Goal: Navigation & Orientation: Understand site structure

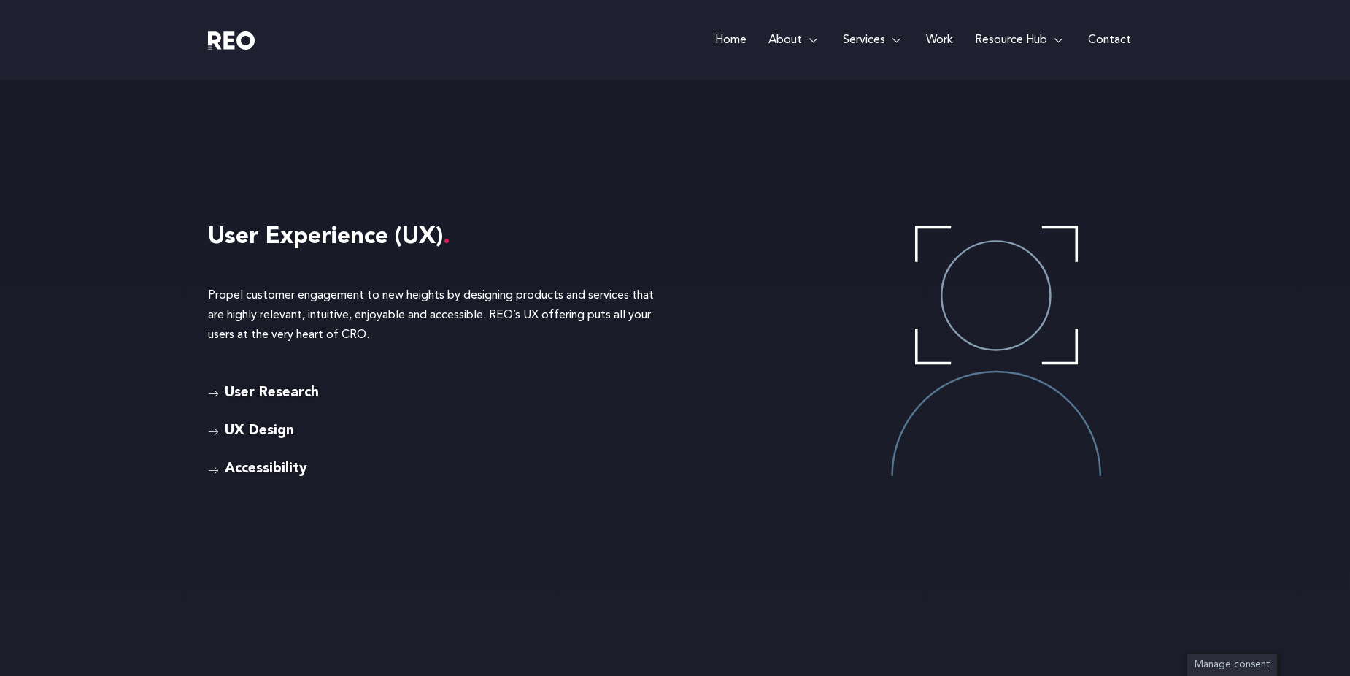
scroll to position [3794, 0]
click at [232, 469] on span "Accessibility" at bounding box center [264, 468] width 86 height 23
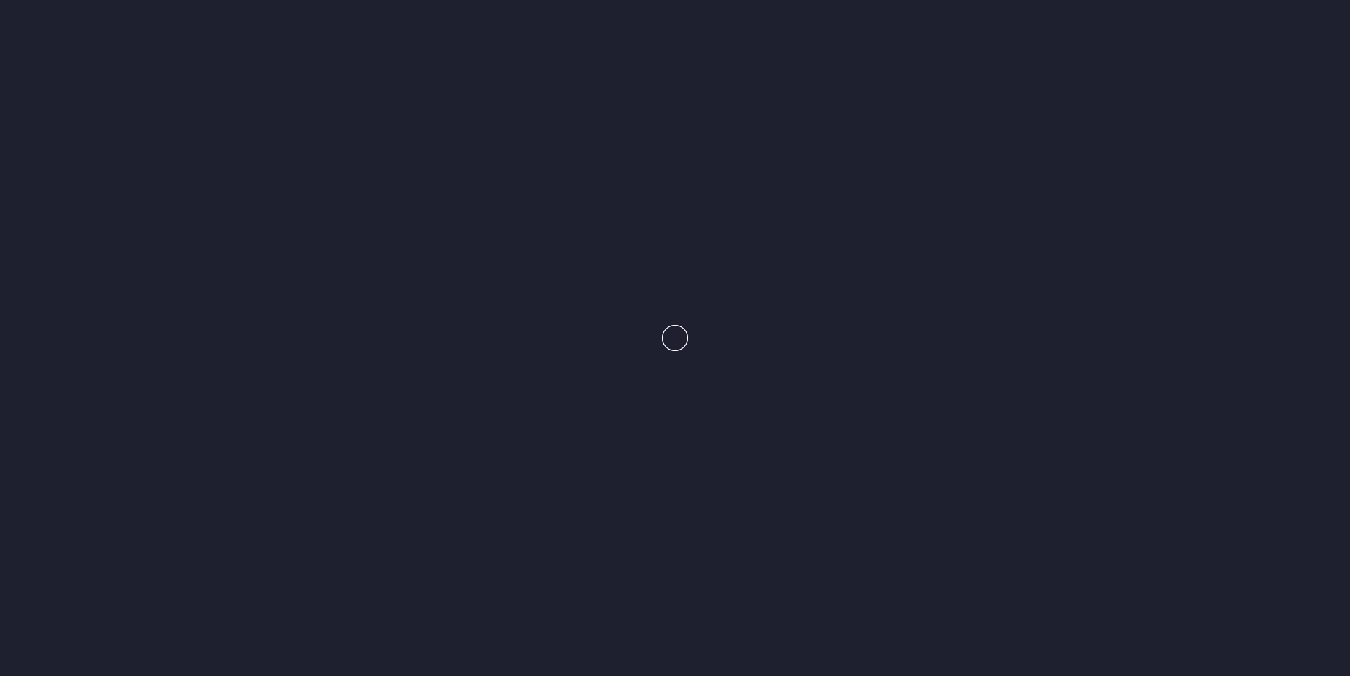
scroll to position [3800, 0]
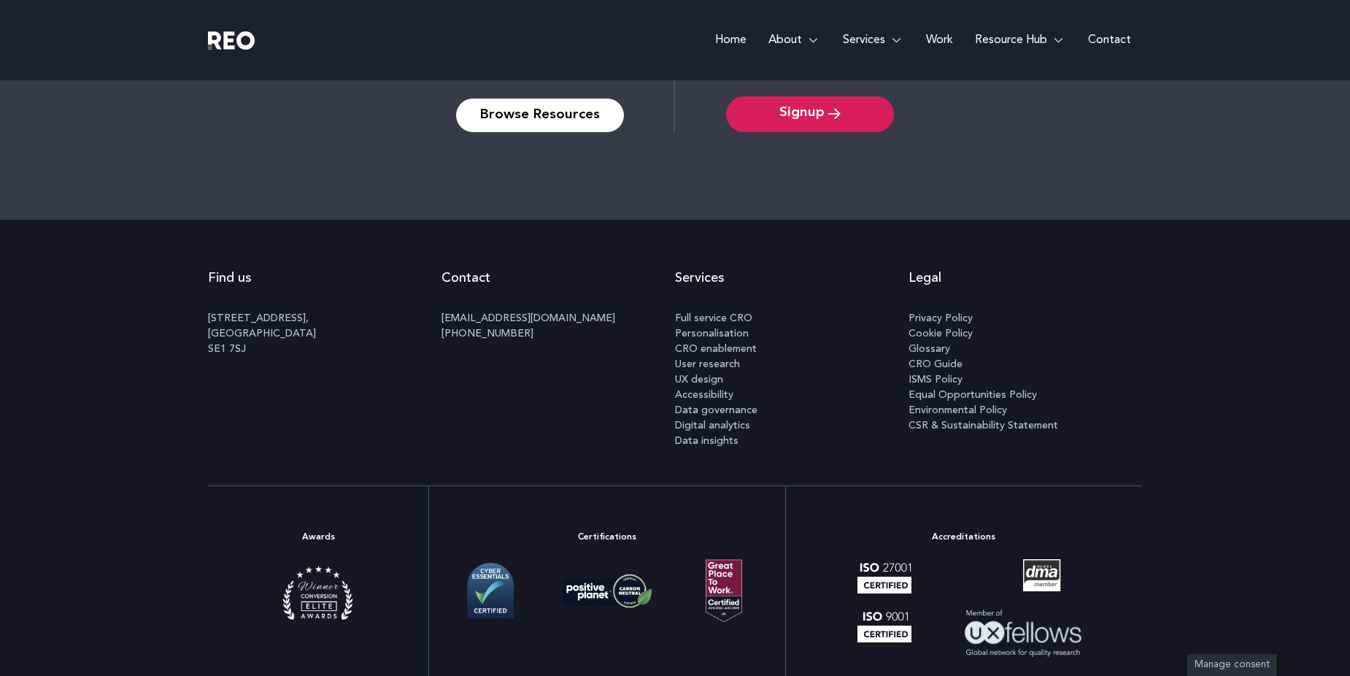
scroll to position [4326, 0]
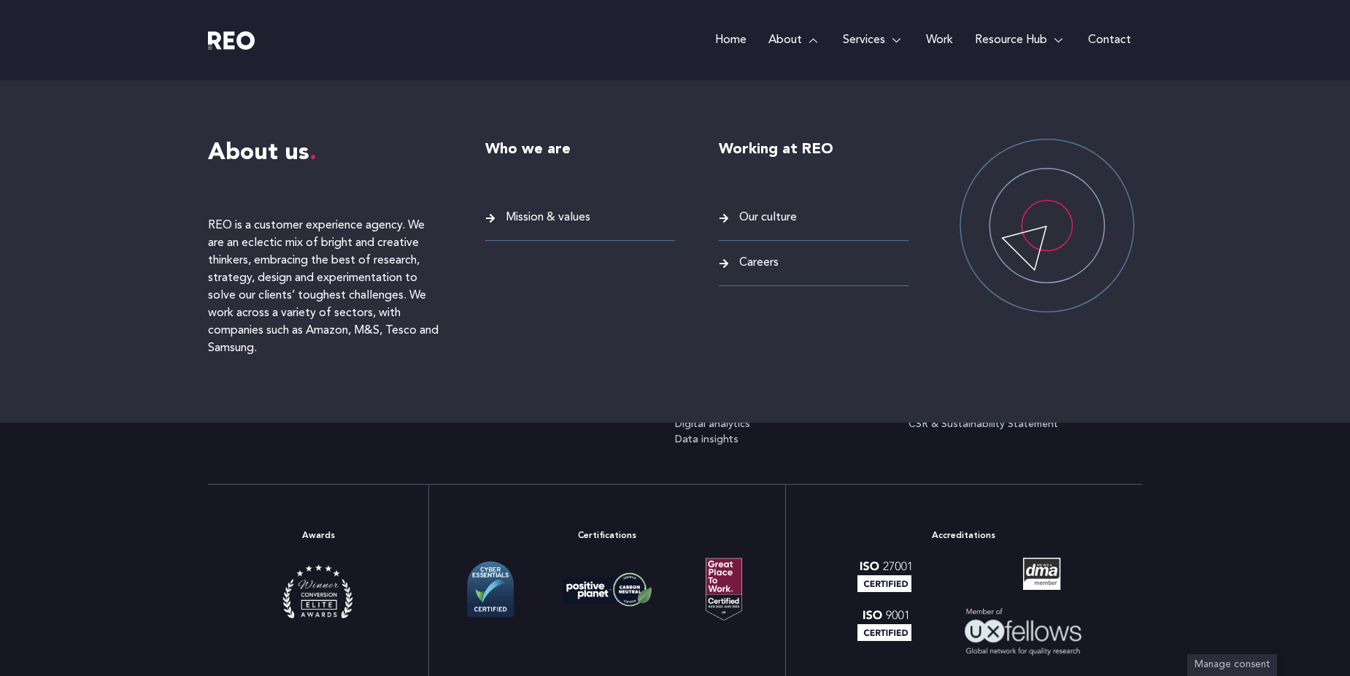
click at [566, 215] on span "Mission & values" at bounding box center [546, 218] width 88 height 20
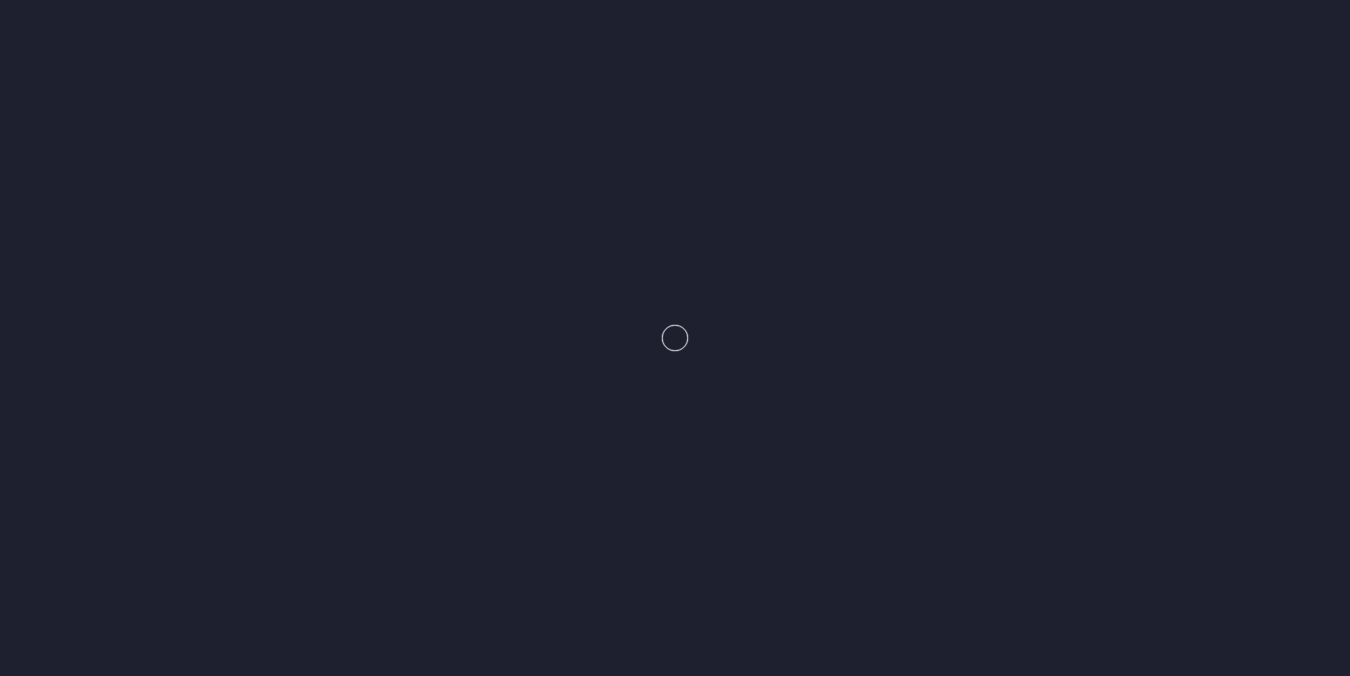
scroll to position [4350, 0]
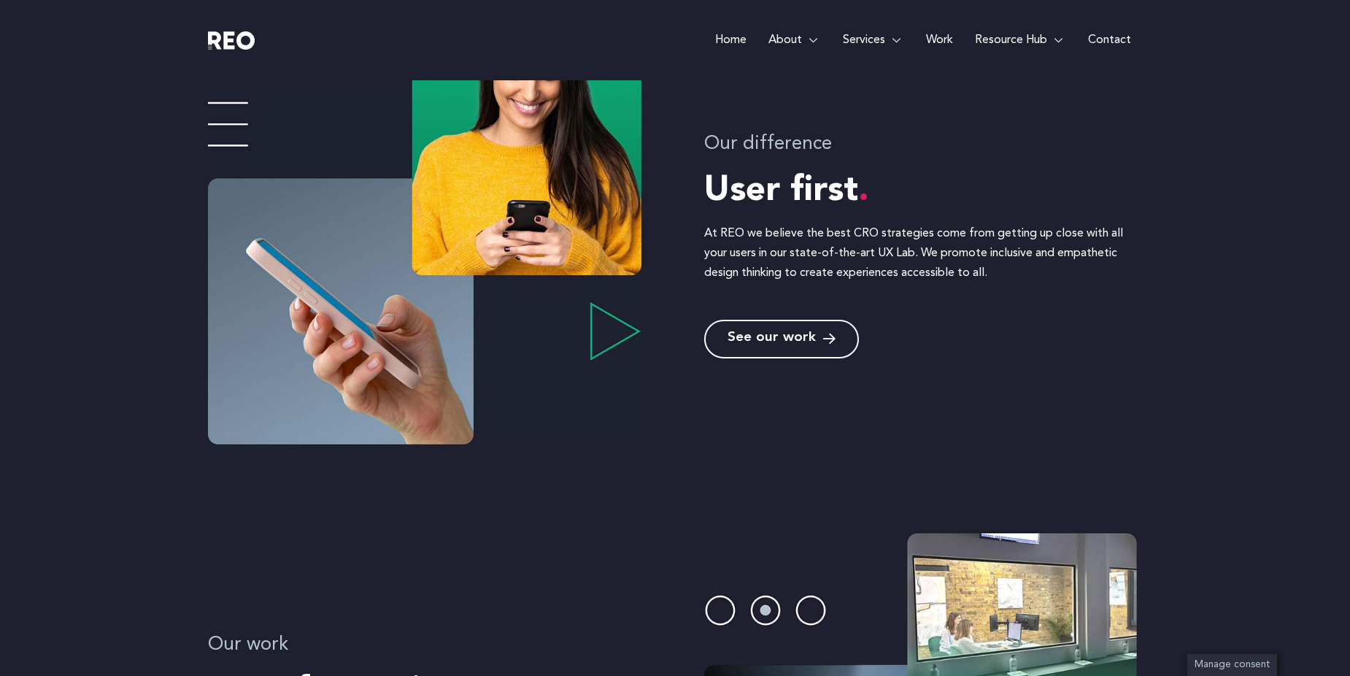
scroll to position [876, 0]
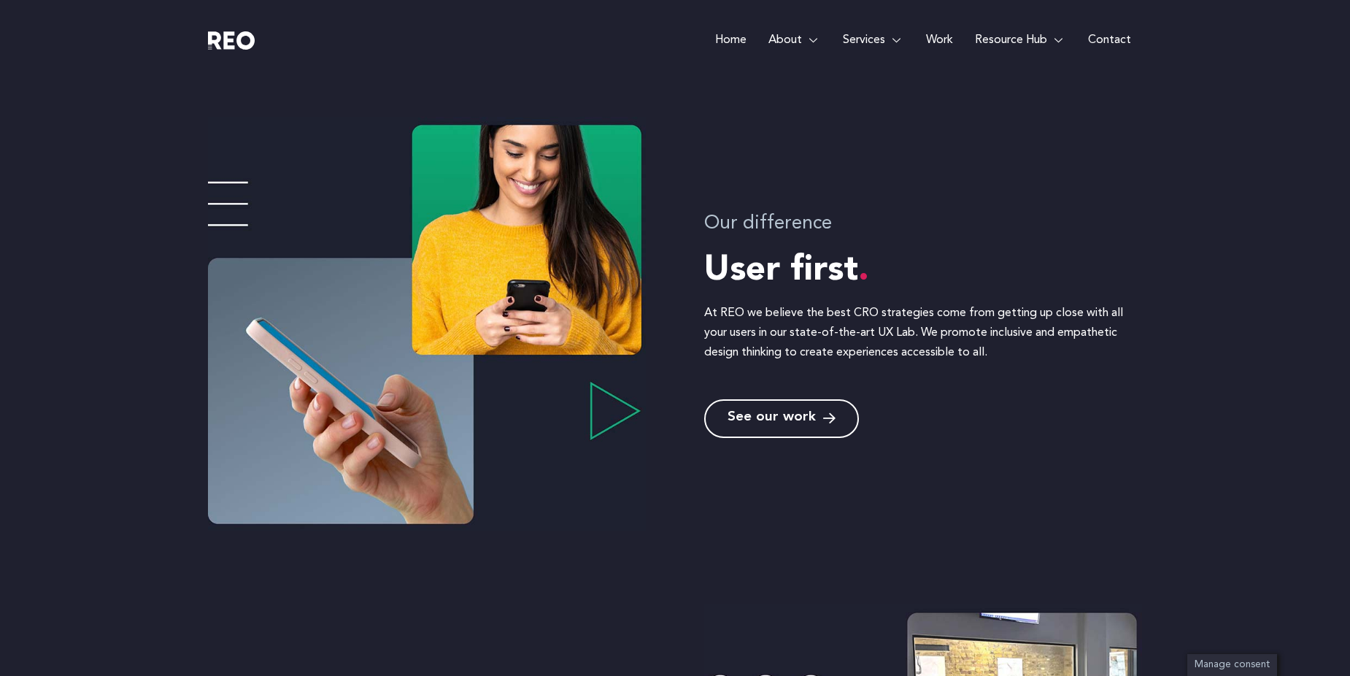
click at [808, 414] on span "See our work" at bounding box center [771, 419] width 88 height 14
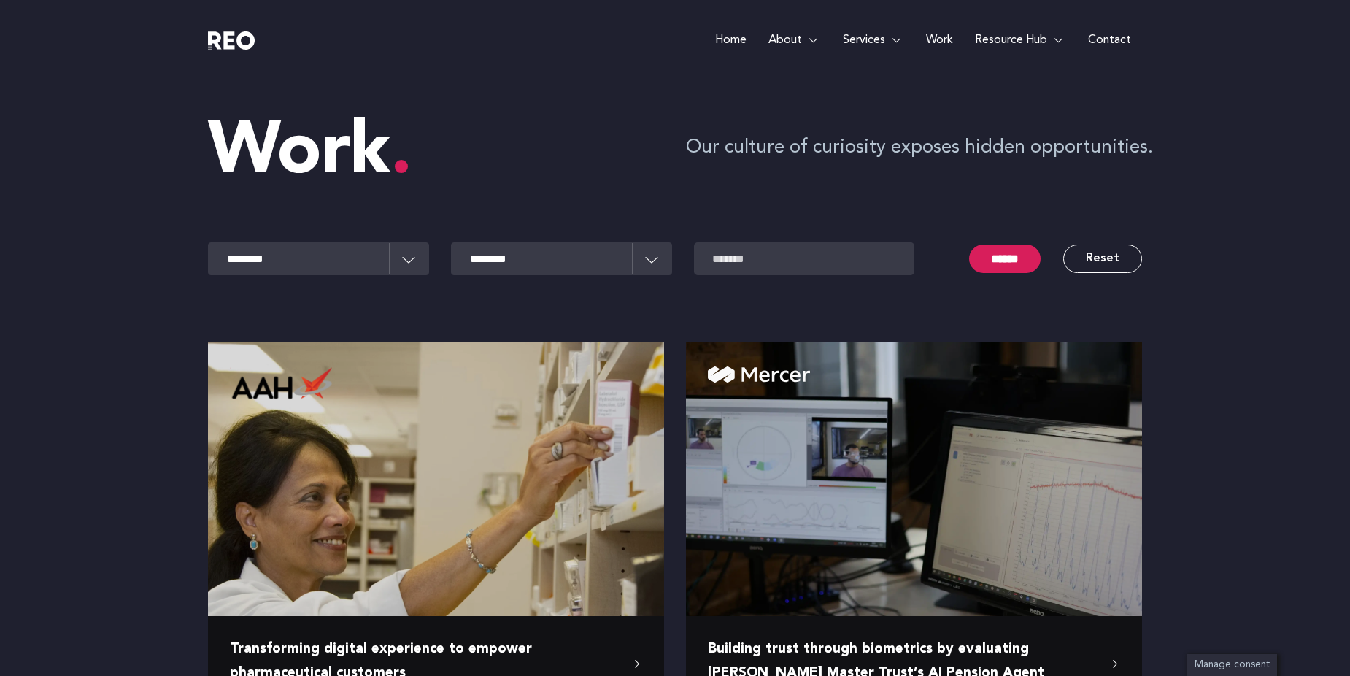
click at [1054, 42] on e-page-transition at bounding box center [675, 338] width 1350 height 676
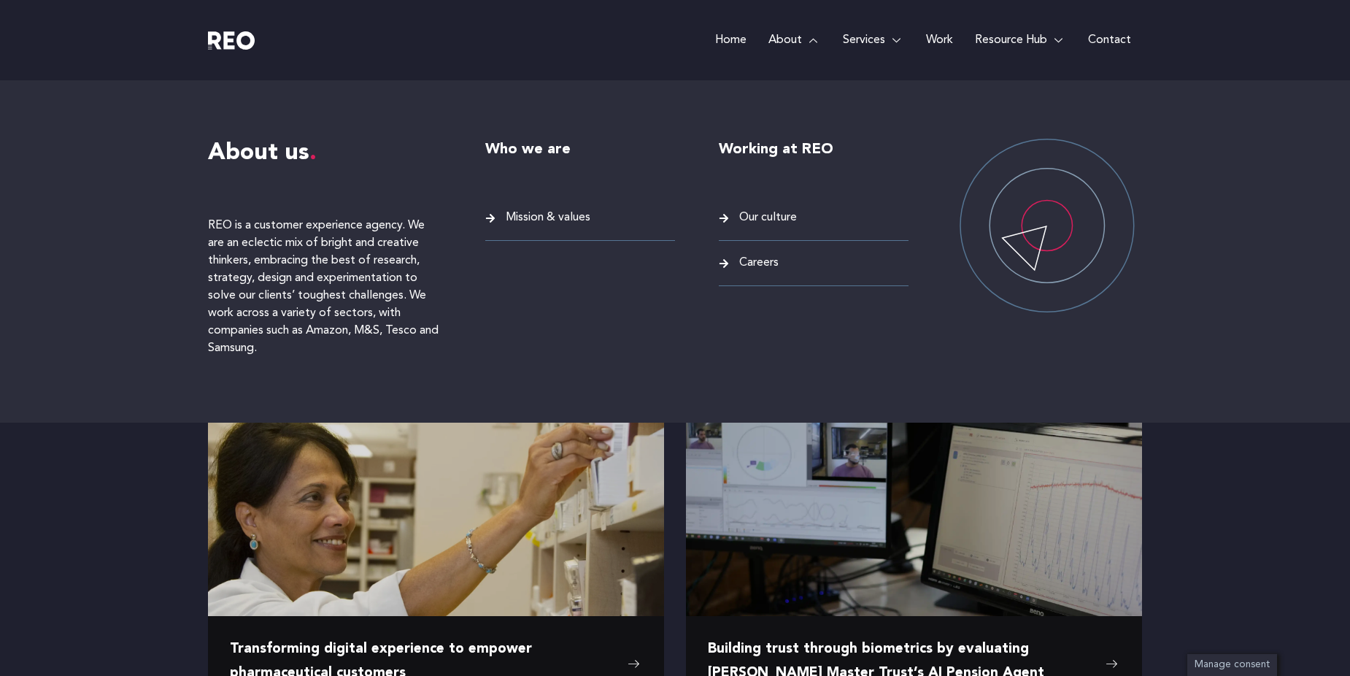
click at [744, 213] on span "Our culture" at bounding box center [766, 218] width 61 height 20
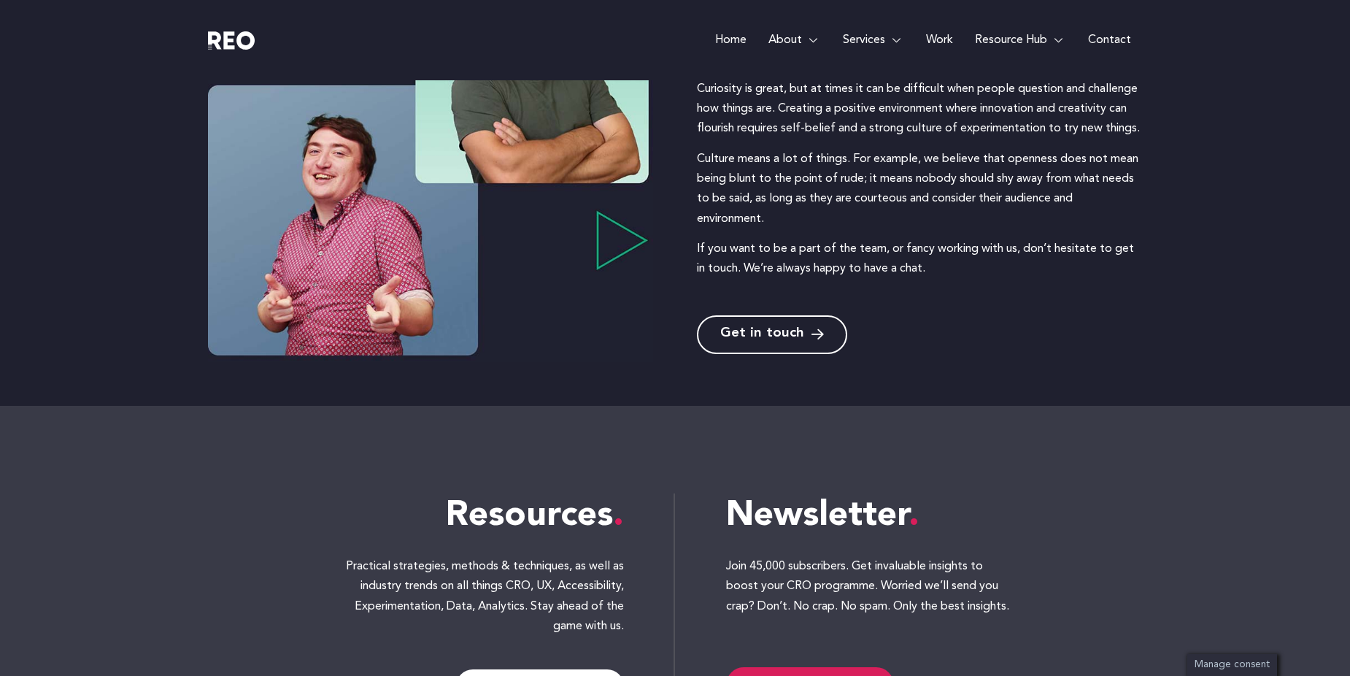
scroll to position [521, 0]
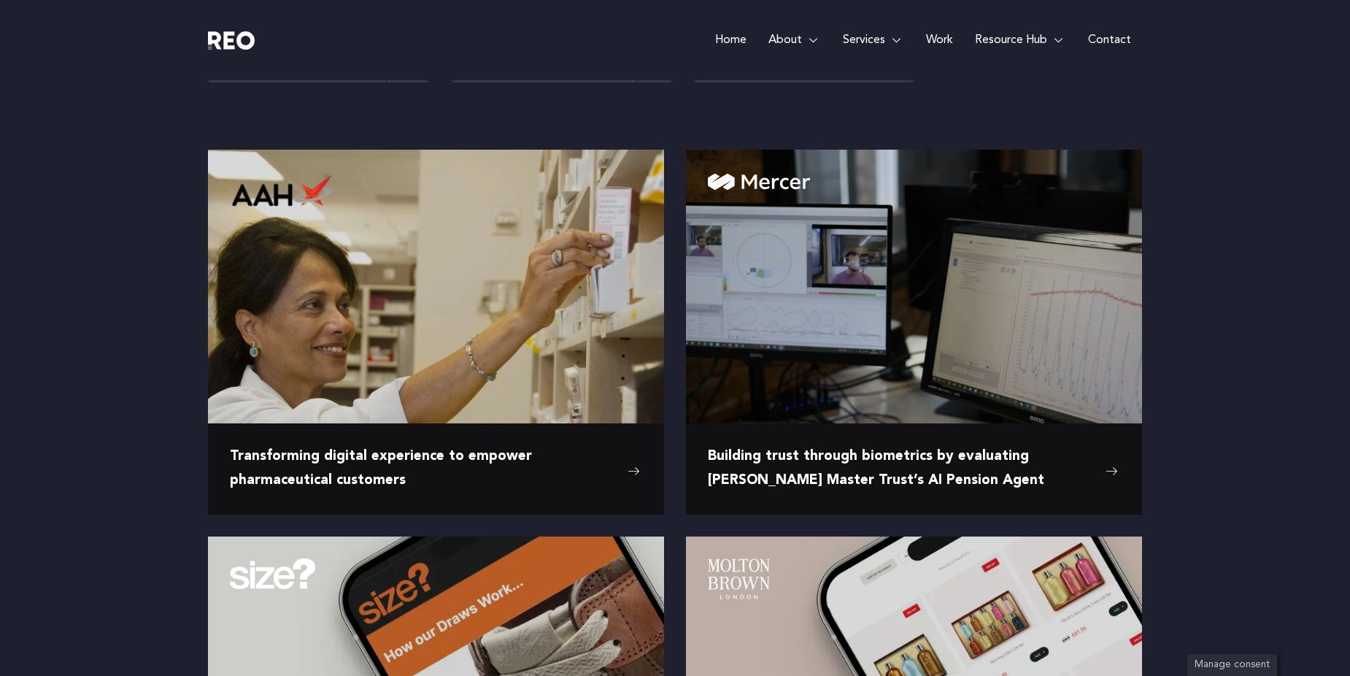
scroll to position [73, 0]
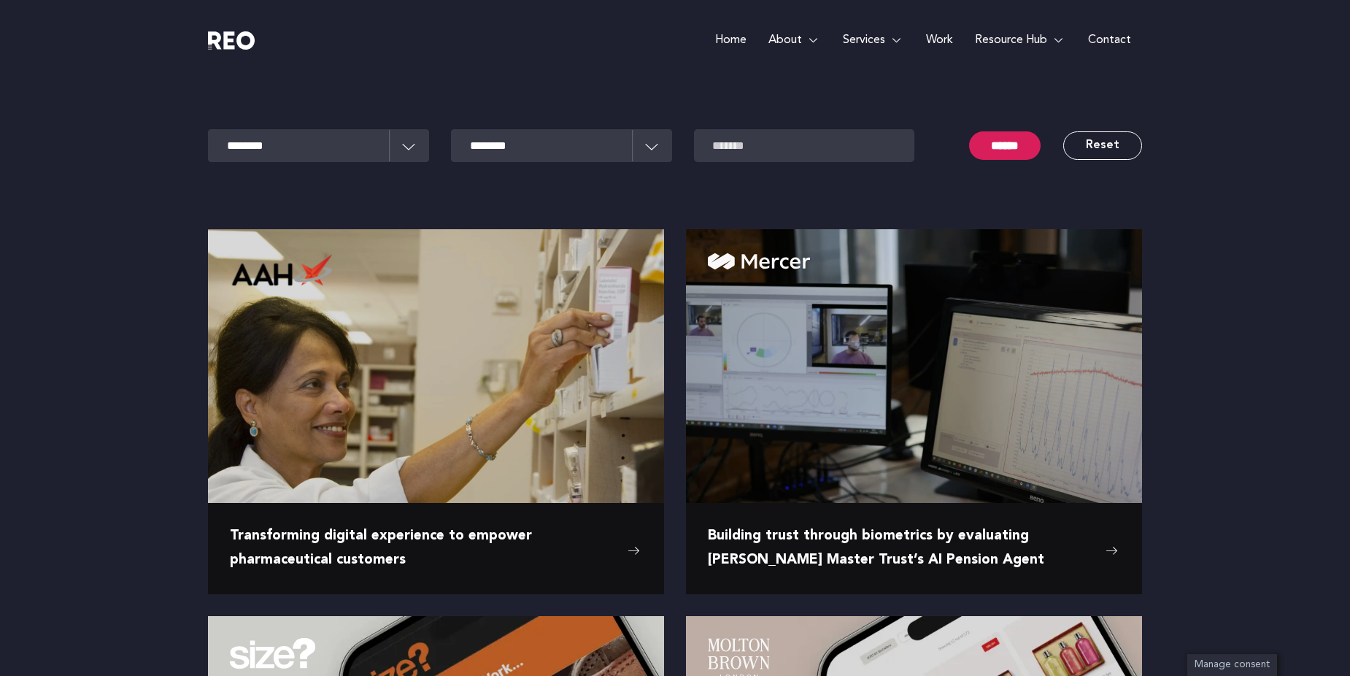
scroll to position [0, 0]
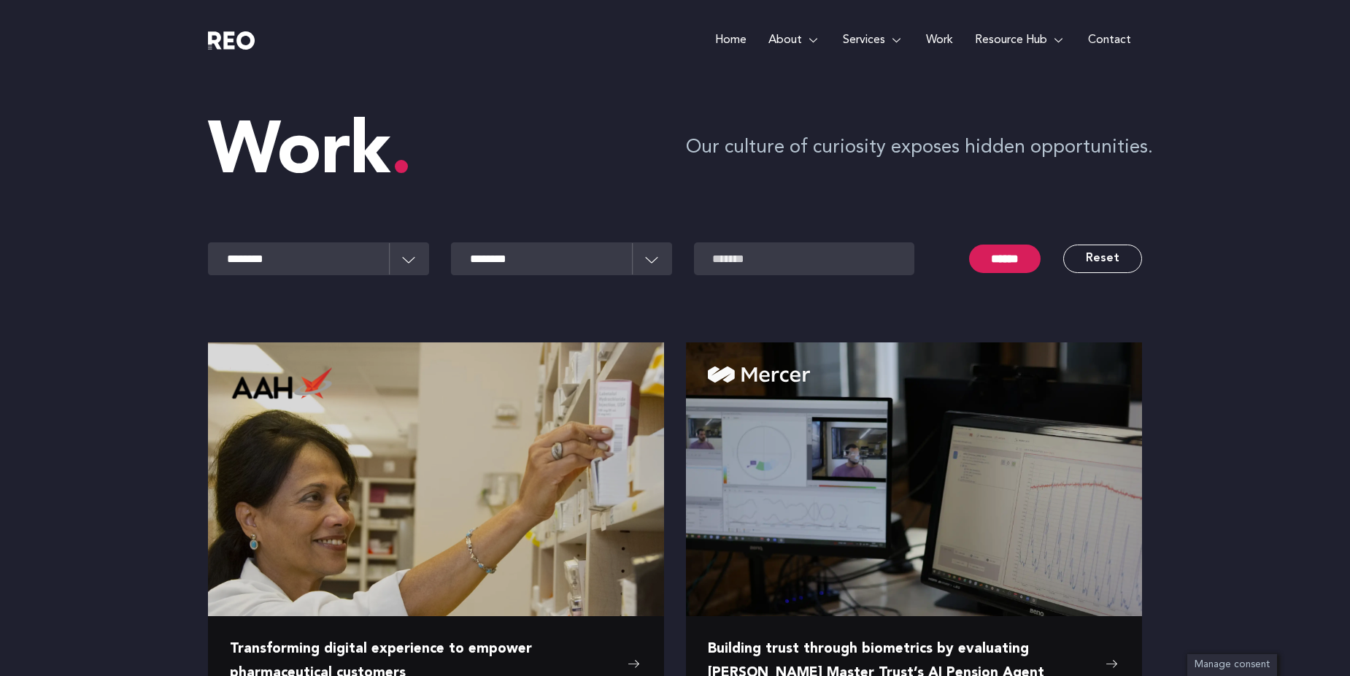
click at [736, 42] on link "Home" at bounding box center [730, 40] width 53 height 80
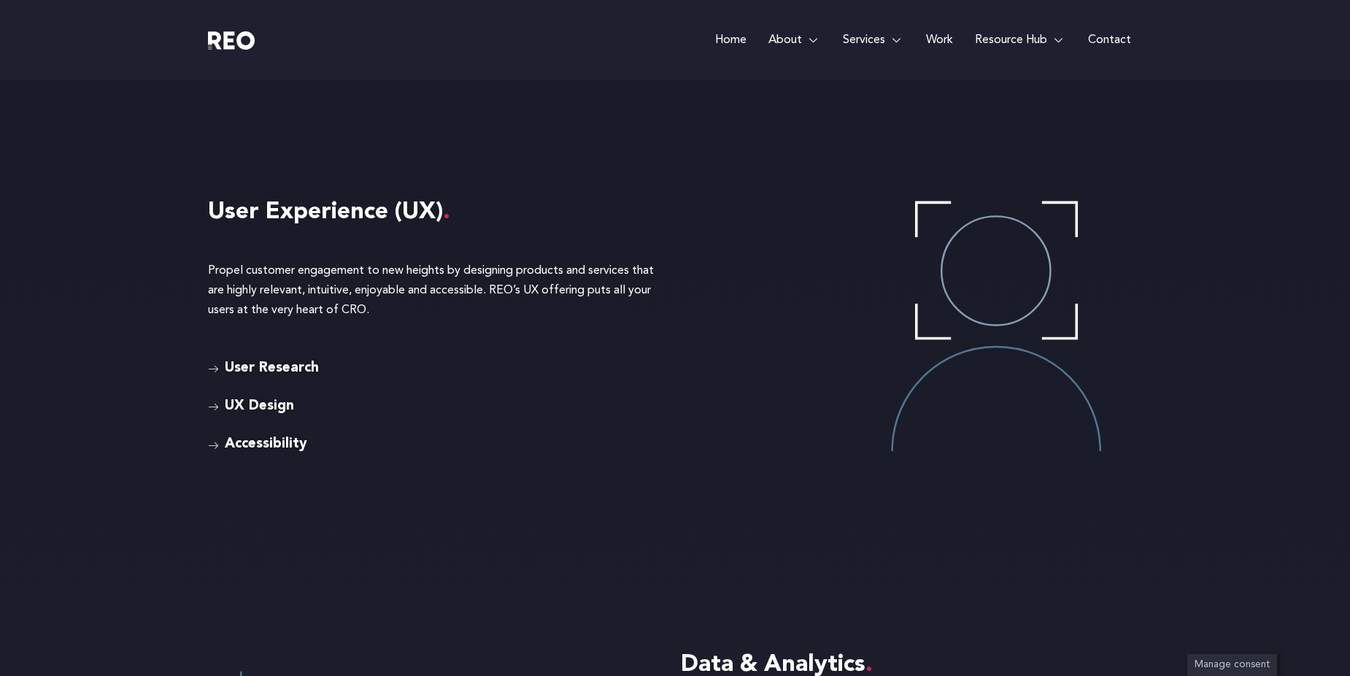
scroll to position [3891, 0]
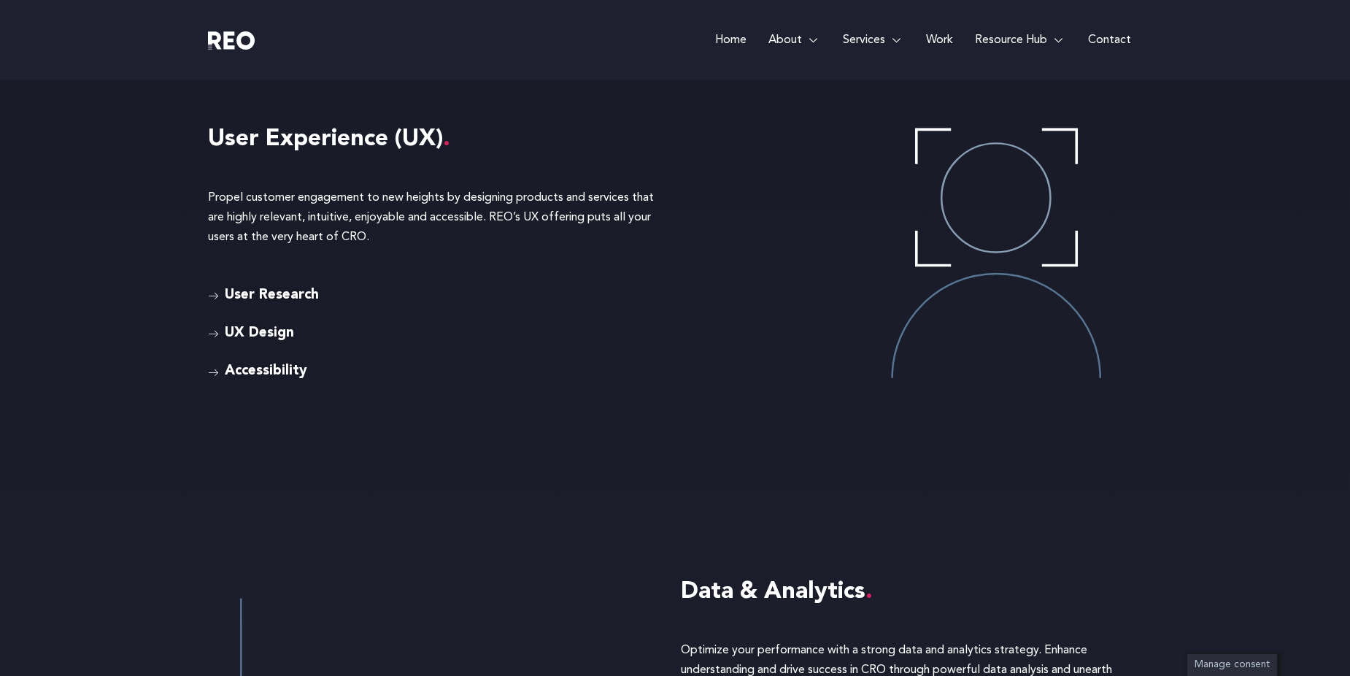
click at [225, 303] on span "User Research" at bounding box center [270, 295] width 98 height 23
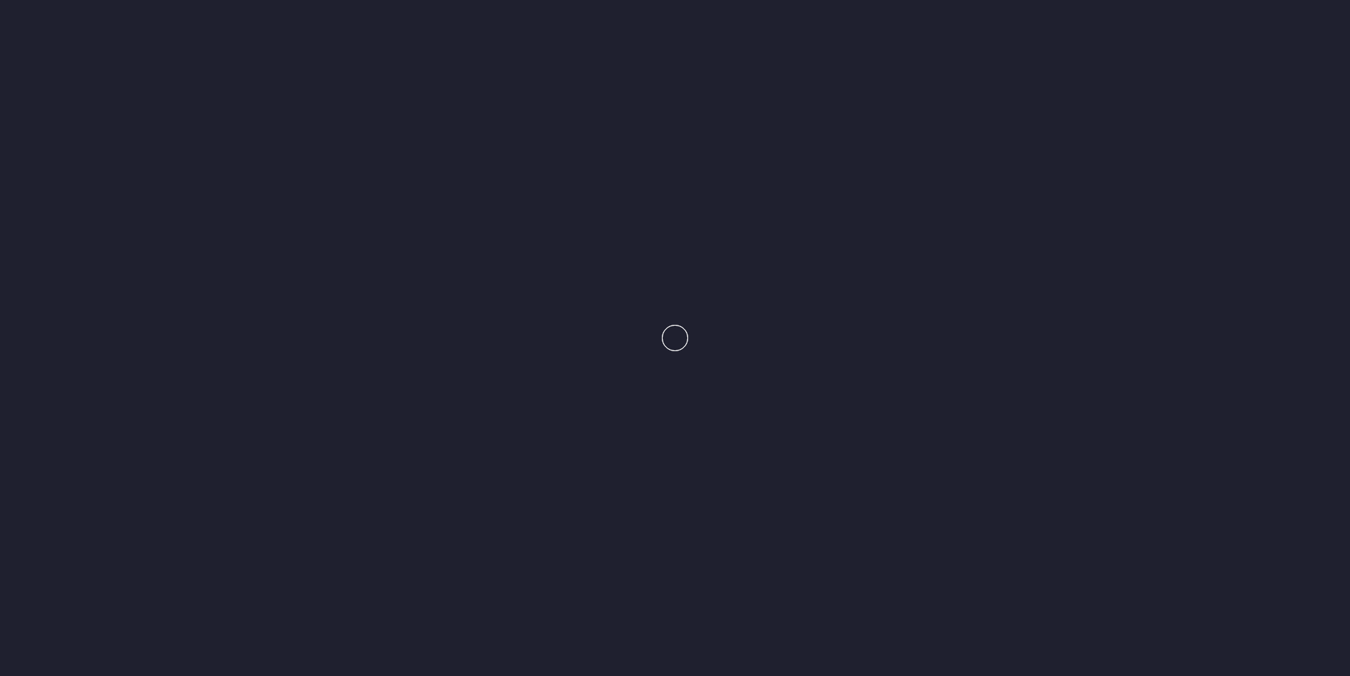
scroll to position [3869, 0]
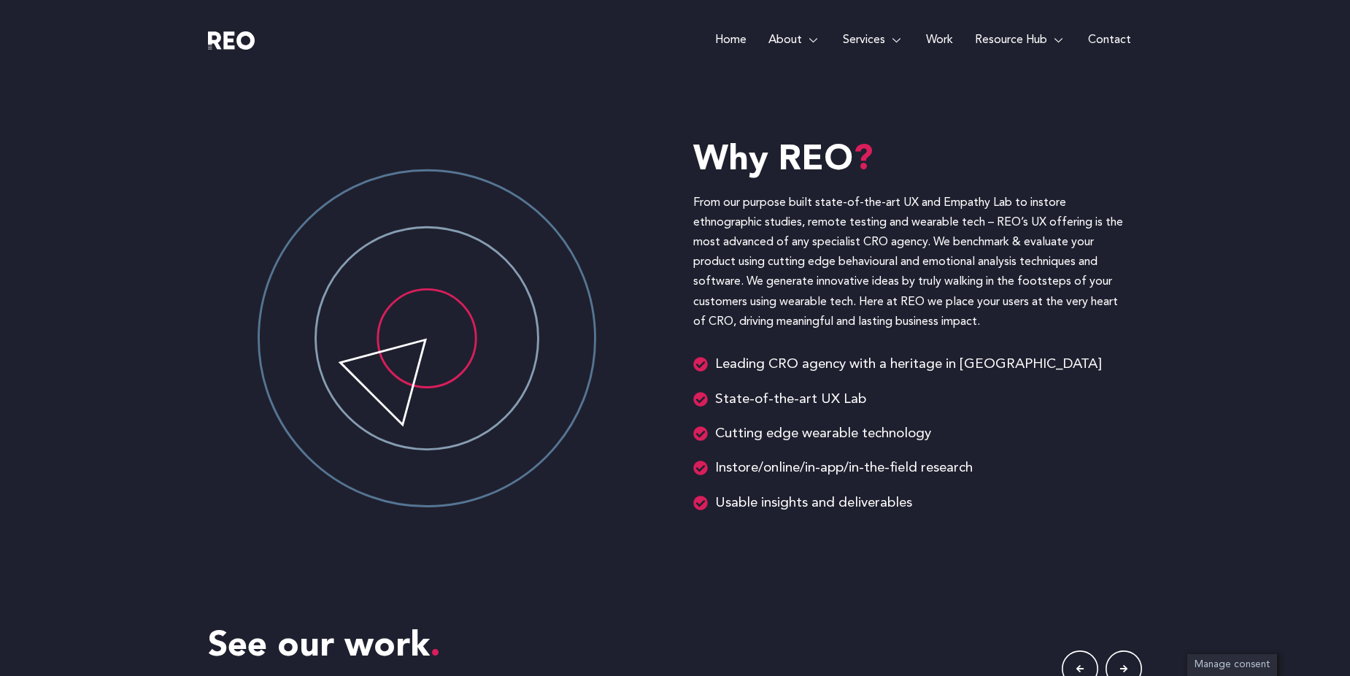
scroll to position [2189, 0]
